Goal: Information Seeking & Learning: Learn about a topic

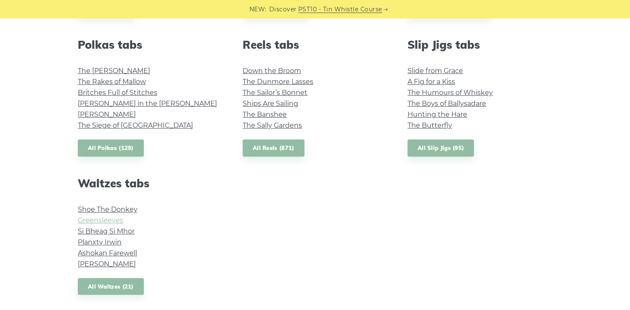
scroll to position [623, 0]
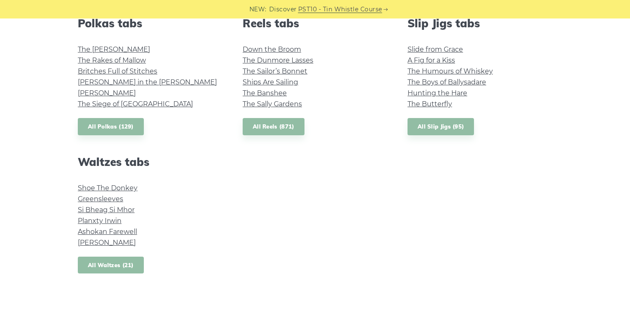
click at [117, 264] on link "All Waltzes (21)" at bounding box center [111, 265] width 66 height 17
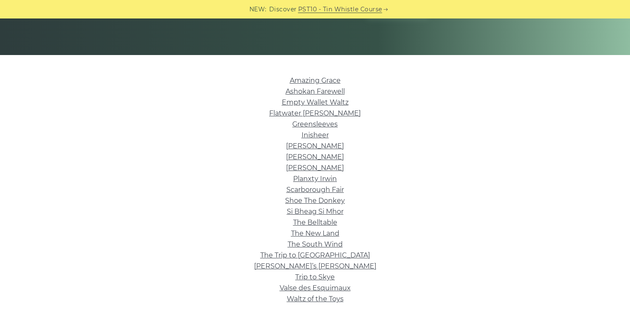
scroll to position [173, 0]
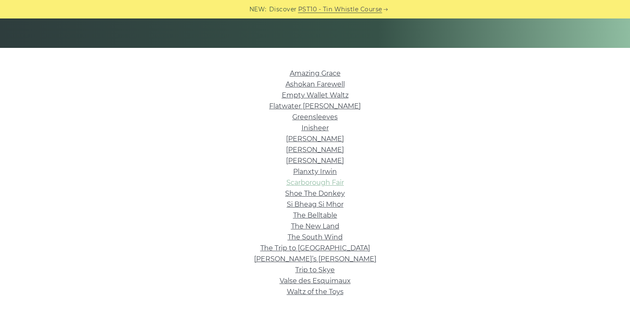
click at [328, 181] on link "Scarborough Fair" at bounding box center [315, 183] width 58 height 8
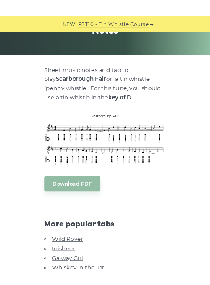
scroll to position [95, 0]
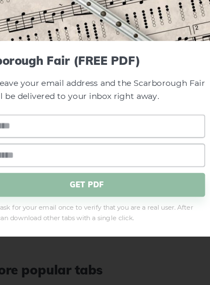
scroll to position [67, 0]
click at [168, 99] on img at bounding box center [105, 72] width 189 height 74
click at [120, 256] on div "× Scarborough Fair (FREE PDF) Please leave your email address and the Scarborou…" at bounding box center [105, 142] width 210 height 285
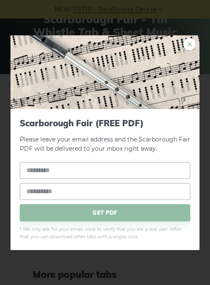
click at [183, 42] on link "×" at bounding box center [189, 43] width 13 height 13
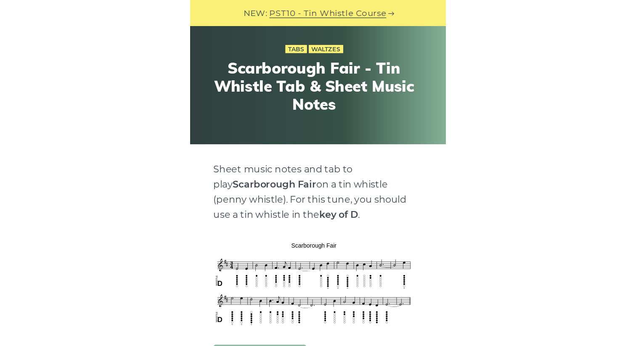
scroll to position [0, 0]
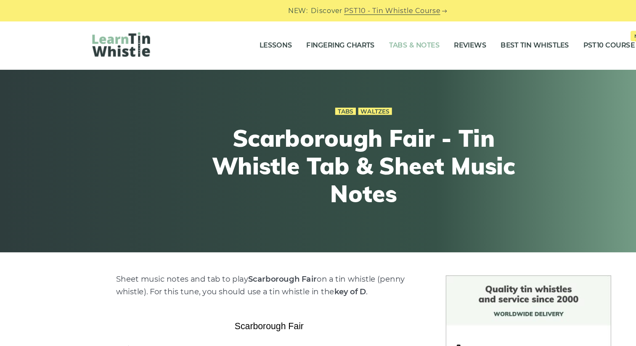
click at [340, 38] on link "Tabs & Notes" at bounding box center [362, 39] width 44 height 21
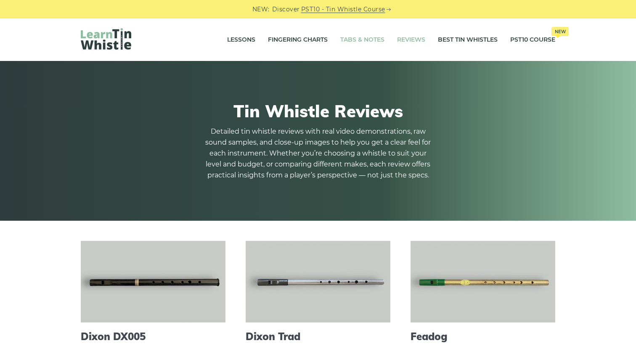
click at [358, 40] on link "Tabs & Notes" at bounding box center [362, 39] width 44 height 21
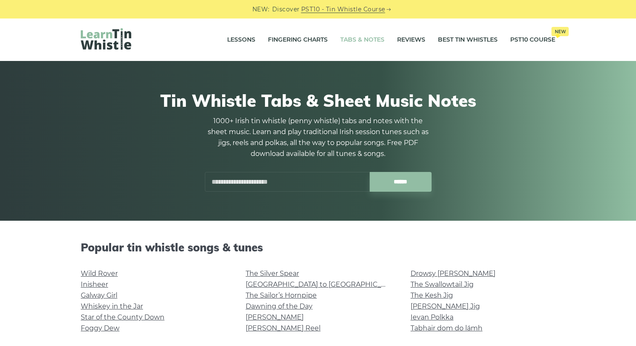
click at [282, 185] on input "text" at bounding box center [287, 182] width 165 height 20
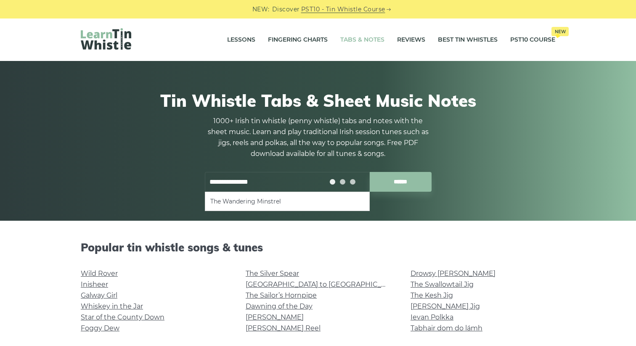
type input "**********"
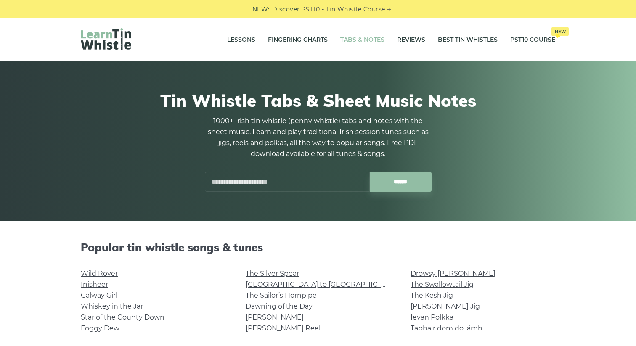
click at [210, 178] on input "text" at bounding box center [287, 182] width 165 height 20
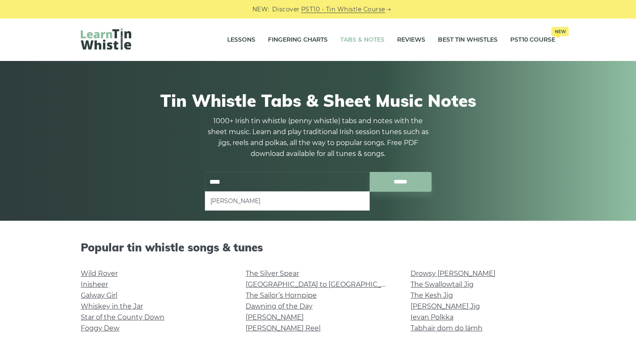
click at [210, 204] on li "[PERSON_NAME]" at bounding box center [287, 201] width 154 height 10
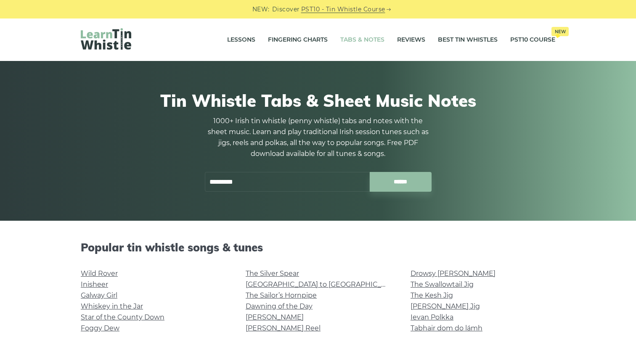
type input "*********"
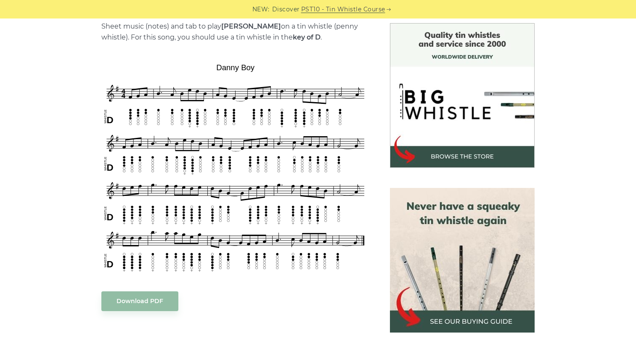
scroll to position [215, 0]
